Goal: Transaction & Acquisition: Purchase product/service

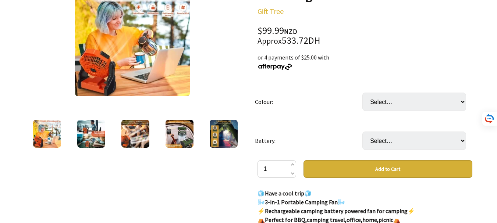
scroll to position [118, 0]
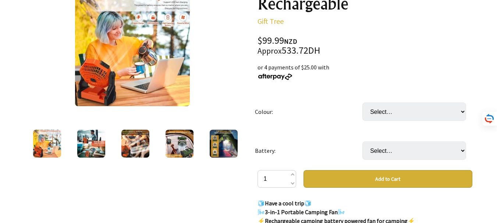
click at [90, 136] on img at bounding box center [91, 144] width 28 height 28
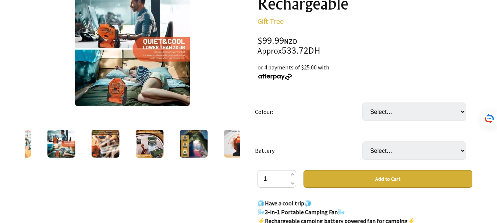
click at [124, 145] on div at bounding box center [105, 143] width 44 height 31
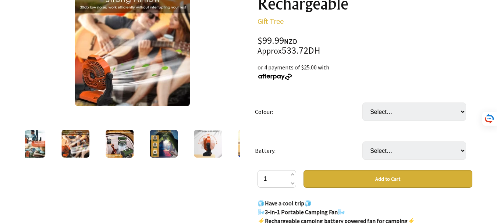
click at [127, 145] on img at bounding box center [119, 144] width 28 height 28
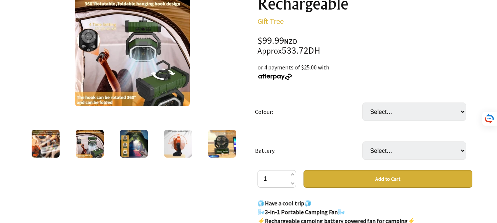
click at [133, 145] on img at bounding box center [134, 144] width 28 height 28
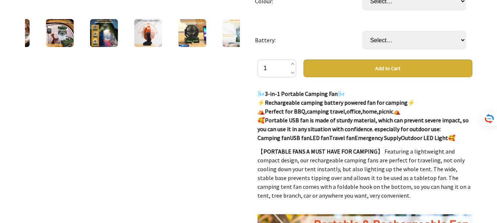
scroll to position [0, 0]
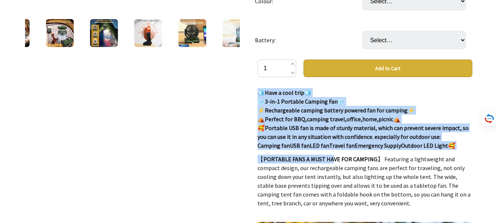
drag, startPoint x: 251, startPoint y: 88, endPoint x: 332, endPoint y: 160, distance: 108.6
click at [332, 160] on div "5 /12 Portable Camping Fan Rechargeable Gift Tree $99.99 NZD Approx 533.72DH or…" at bounding box center [248, 124] width 459 height 526
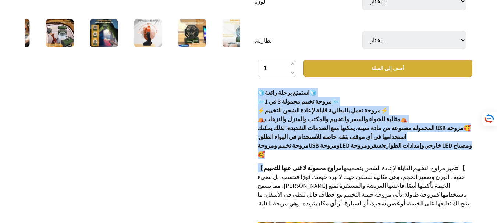
click at [171, 129] on div "5 /12" at bounding box center [132, 124] width 226 height 526
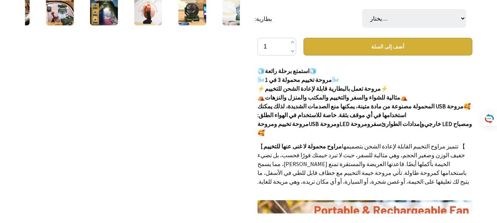
scroll to position [248, 0]
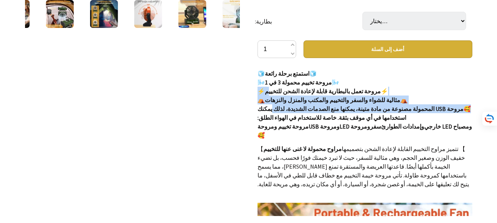
drag, startPoint x: 257, startPoint y: 120, endPoint x: 267, endPoint y: 95, distance: 27.4
click at [267, 95] on p "🧊استمتع برحلة رائعة🧊 🌬️مروحة تخييم محمولة 3 في 1🌬️ ⚡مروحة تعمل بالبطارية قابلة …" at bounding box center [364, 104] width 215 height 71
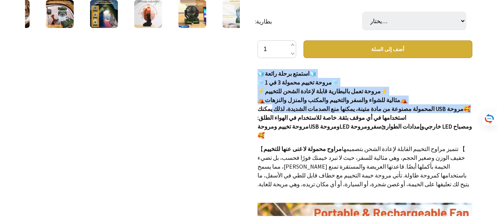
drag, startPoint x: 323, startPoint y: 71, endPoint x: 253, endPoint y: 122, distance: 86.8
click at [253, 122] on div "مروحة تخييم محمولة قابلة لإعادة الشحن شجرة الهدايا 99.99 دولار نيوزيلندي تقريبً…" at bounding box center [364, 105] width 226 height 526
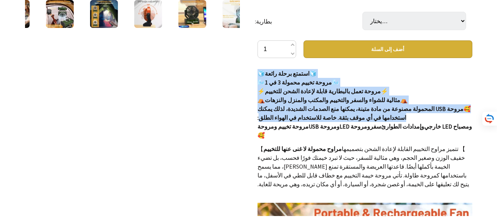
drag, startPoint x: 251, startPoint y: 69, endPoint x: 260, endPoint y: 120, distance: 51.6
click at [260, 120] on div "مروحة تخييم محمولة قابلة لإعادة الشحن شجرة الهدايا 99.99 دولار نيوزيلندي تقريبً…" at bounding box center [364, 105] width 226 height 526
copy p "🧊استمتع برحلة رائعة🧊 🌬️مروحة تخييم محمولة 3 في 1🌬️ ⚡مروحة تعمل بالبطارية قابلة …"
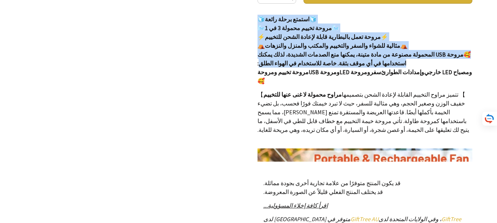
scroll to position [305, 0]
